Goal: Information Seeking & Learning: Learn about a topic

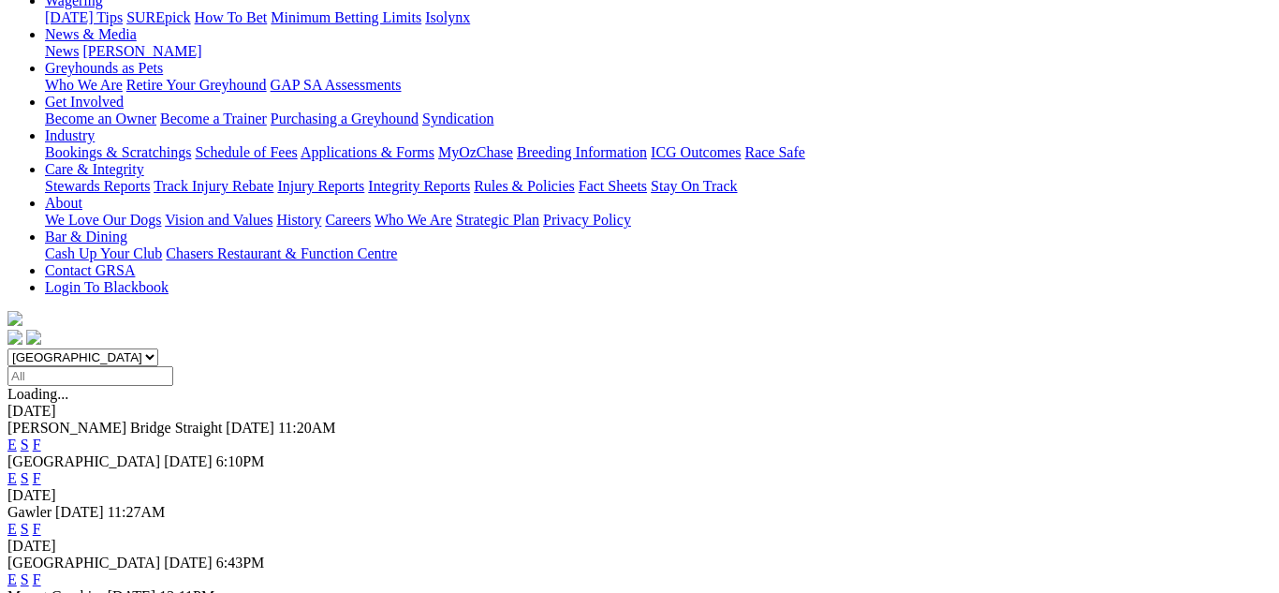
scroll to position [300, 0]
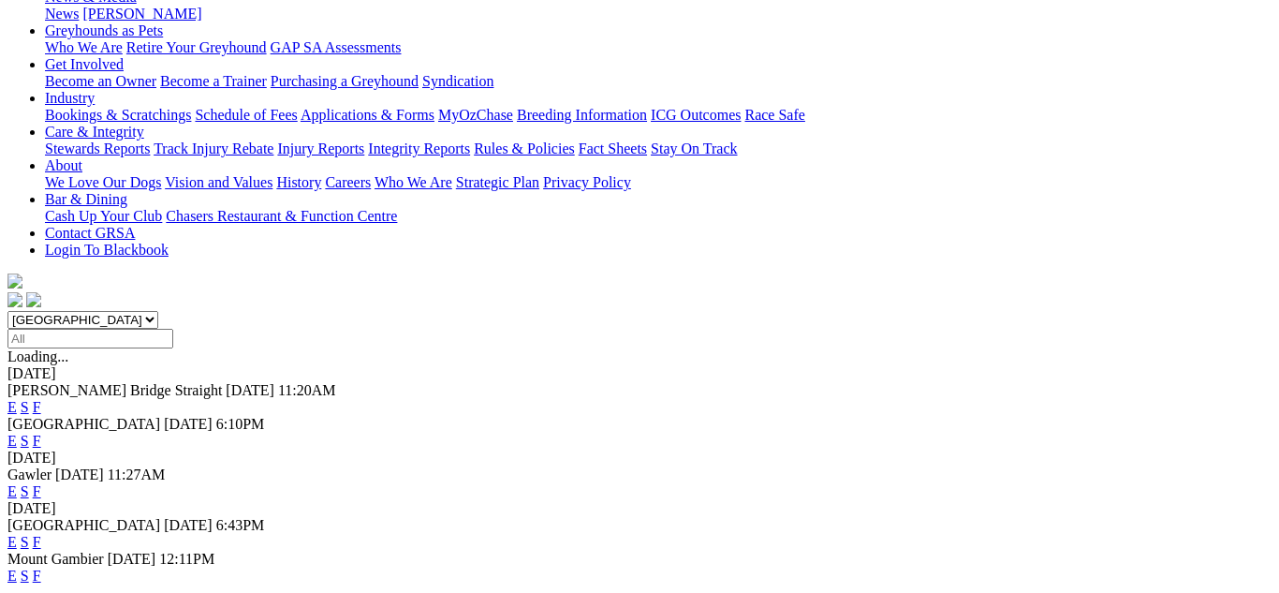
click at [41, 534] on link "F" at bounding box center [37, 542] width 8 height 16
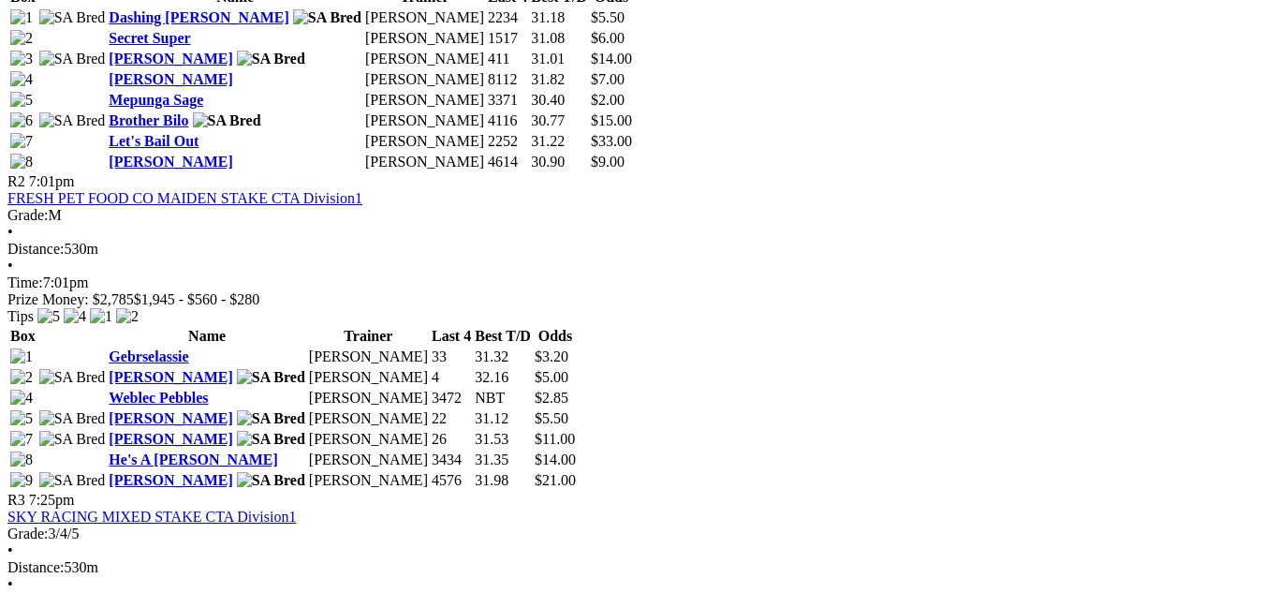
scroll to position [1161, 0]
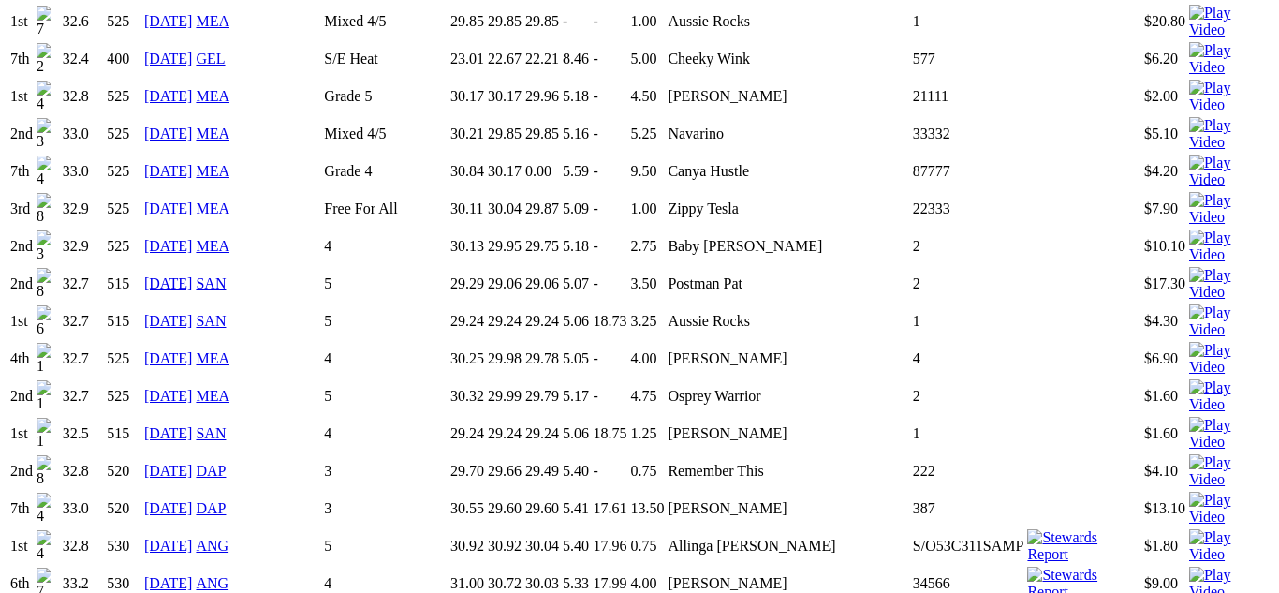
scroll to position [2023, 0]
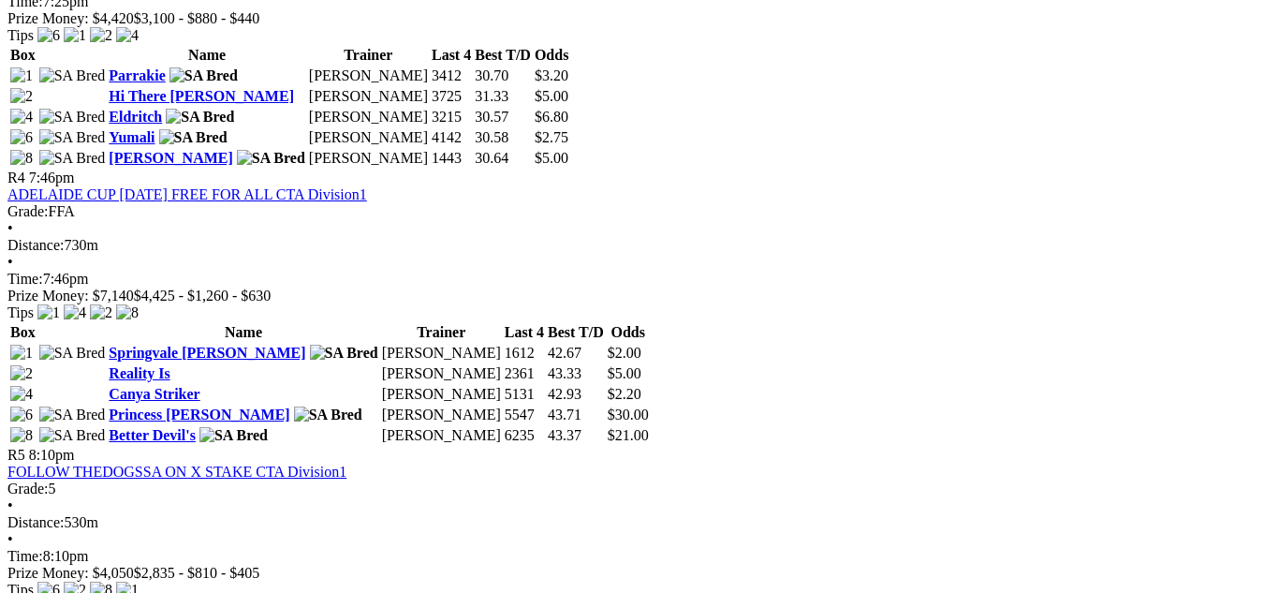
scroll to position [1761, 0]
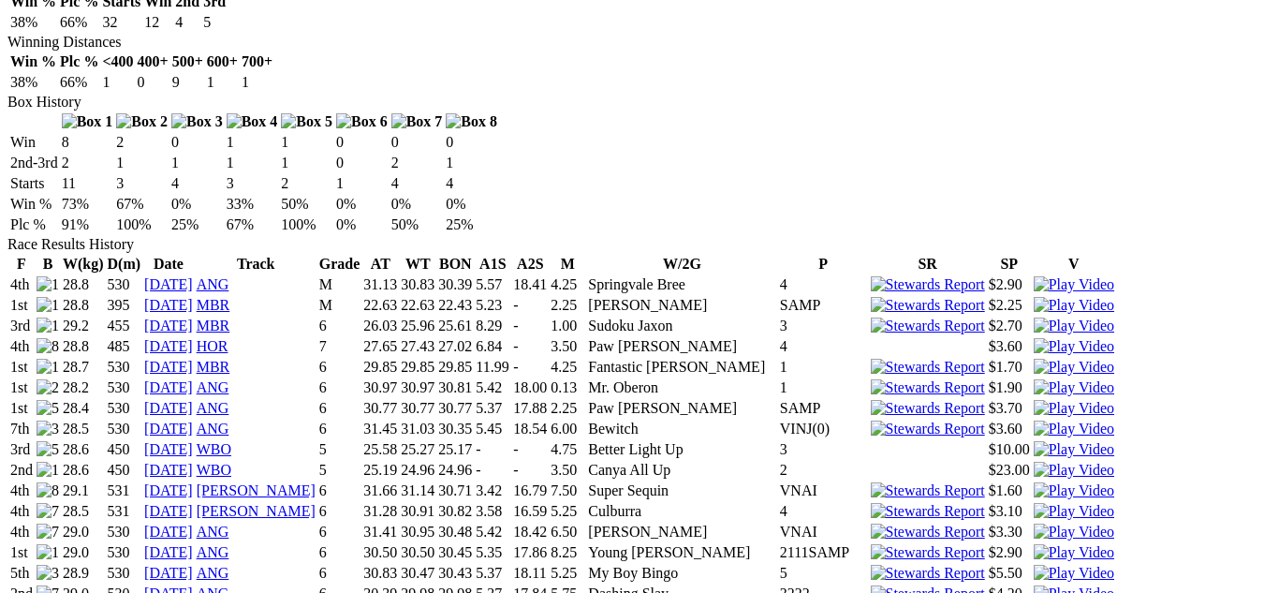
scroll to position [1199, 0]
